Goal: Task Accomplishment & Management: Manage account settings

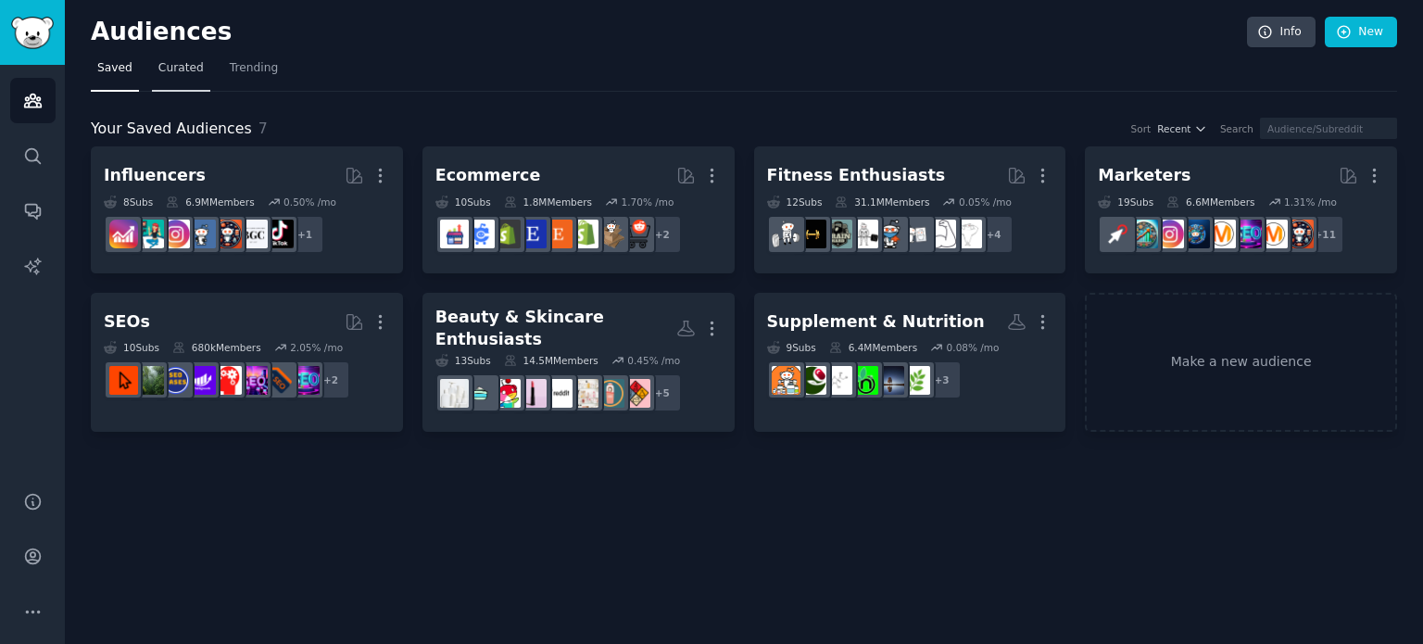
click at [189, 57] on link "Curated" at bounding box center [181, 73] width 58 height 38
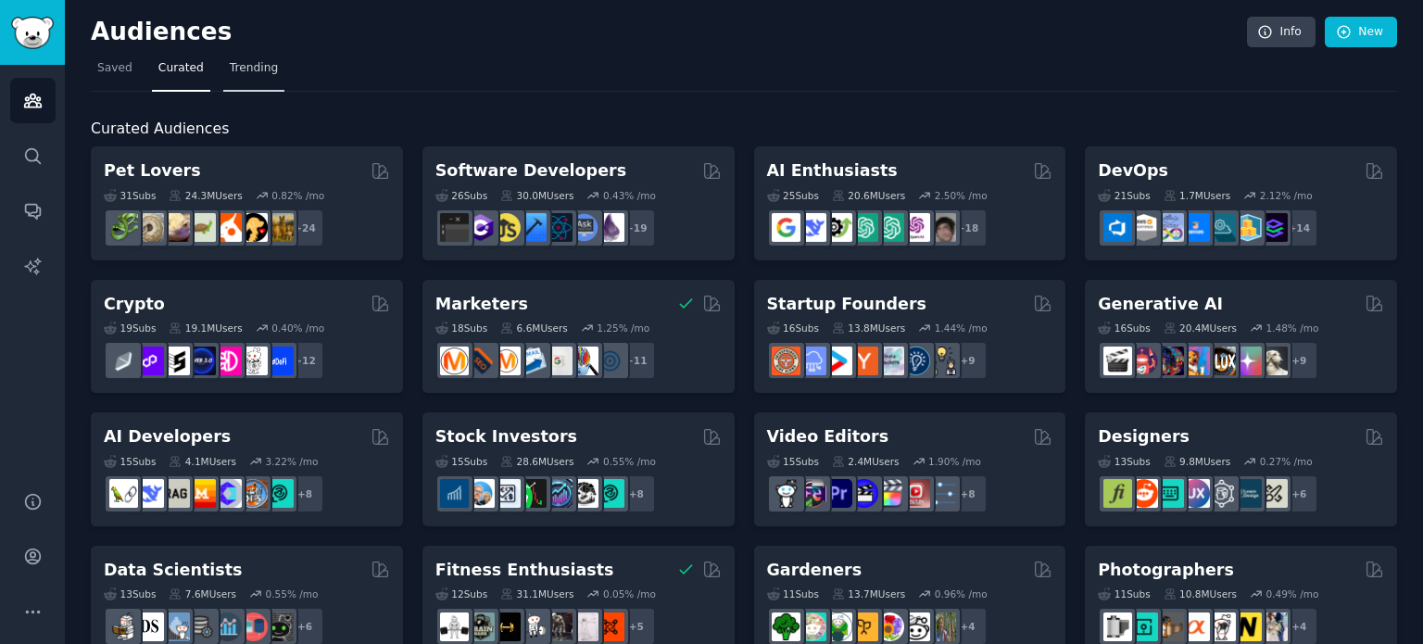
click at [223, 68] on link "Trending" at bounding box center [253, 73] width 61 height 38
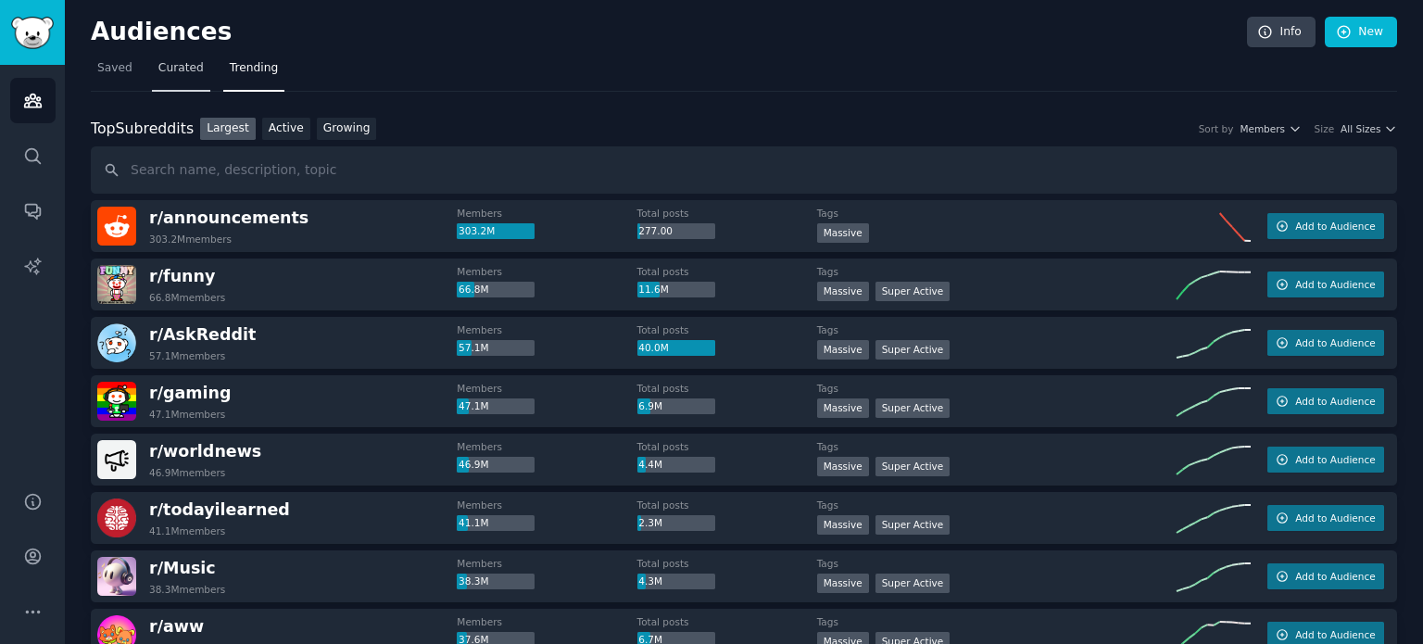
click at [164, 69] on span "Curated" at bounding box center [180, 68] width 45 height 17
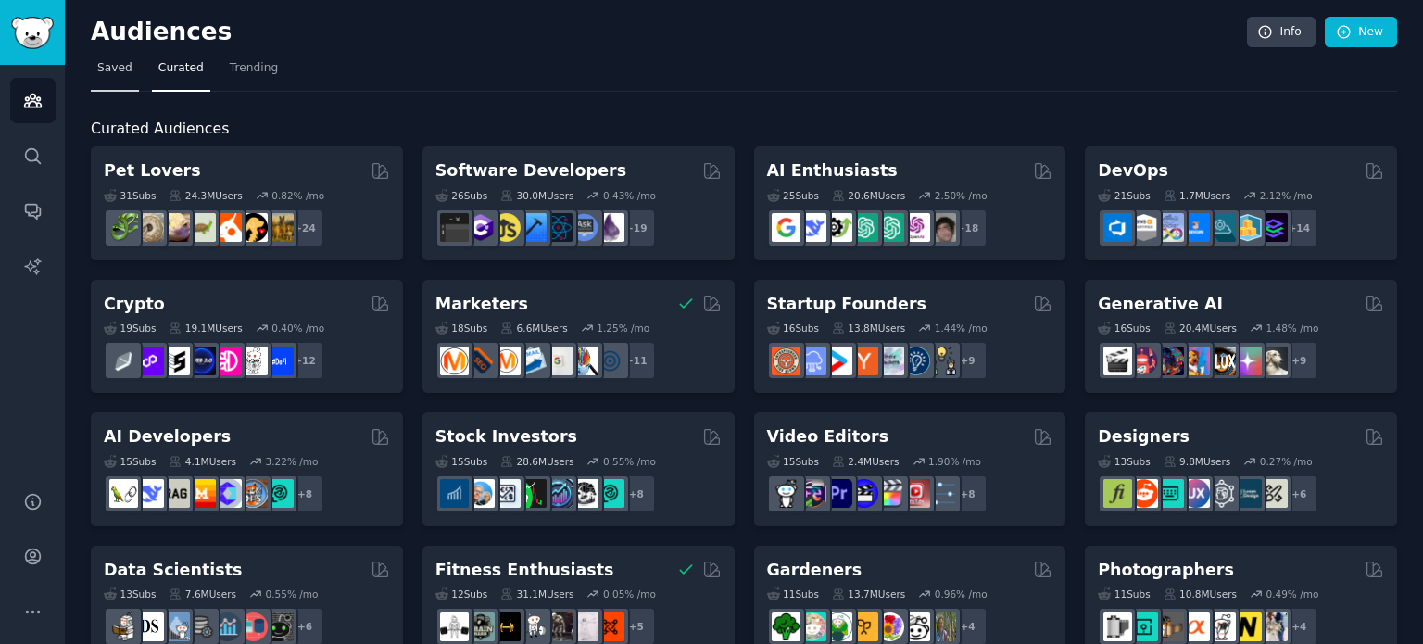
click at [120, 69] on span "Saved" at bounding box center [114, 68] width 35 height 17
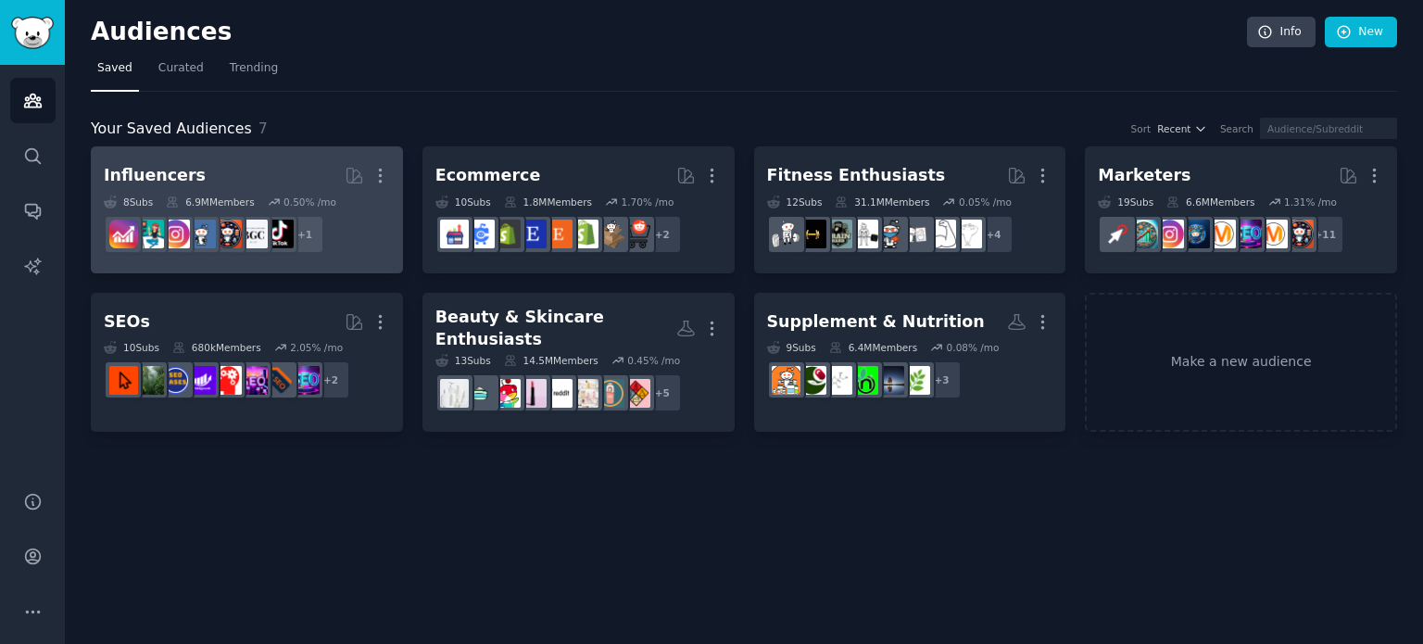
click at [233, 167] on h2 "Influencers More" at bounding box center [247, 175] width 286 height 32
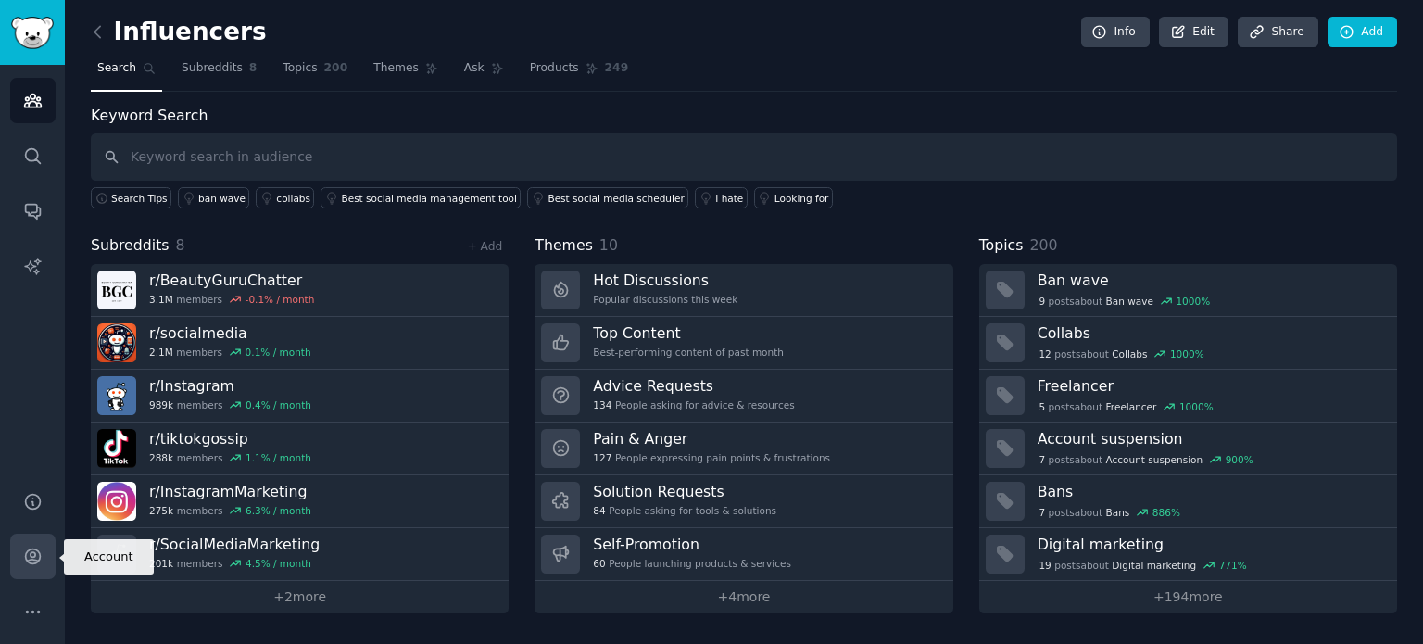
click at [33, 556] on icon "Sidebar" at bounding box center [32, 556] width 15 height 15
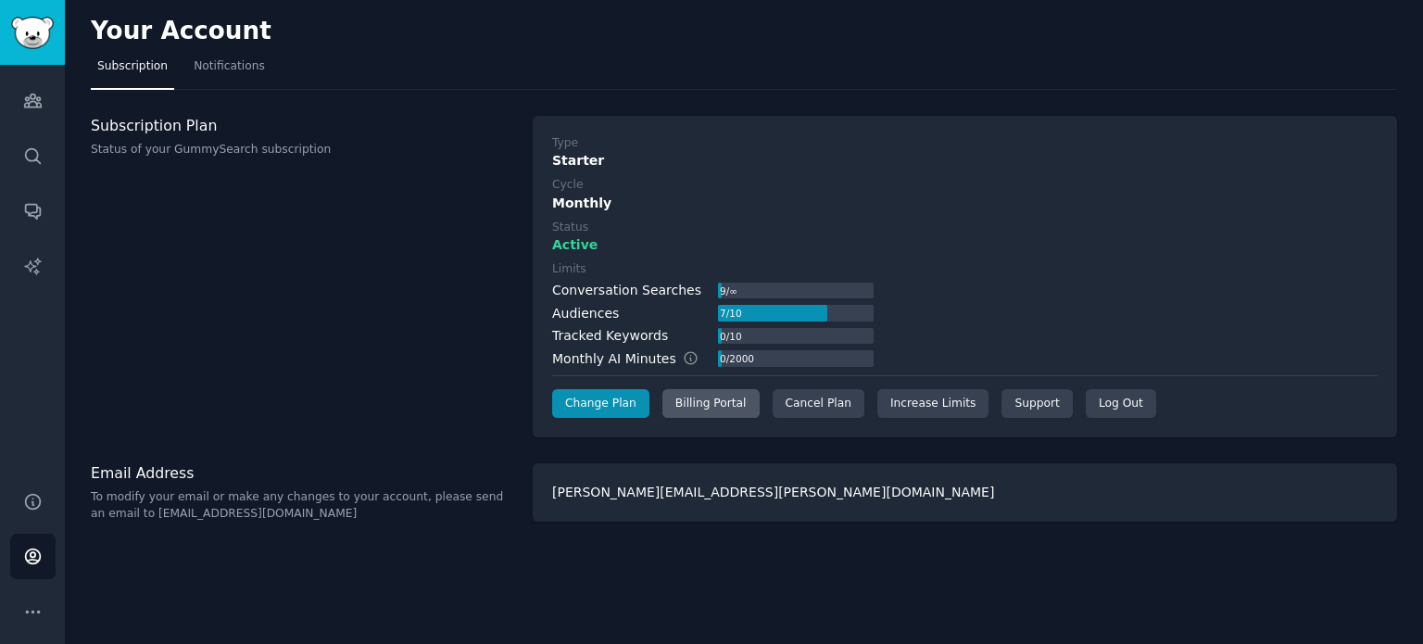
click at [712, 400] on div "Billing Portal" at bounding box center [710, 404] width 97 height 30
